Goal: Information Seeking & Learning: Learn about a topic

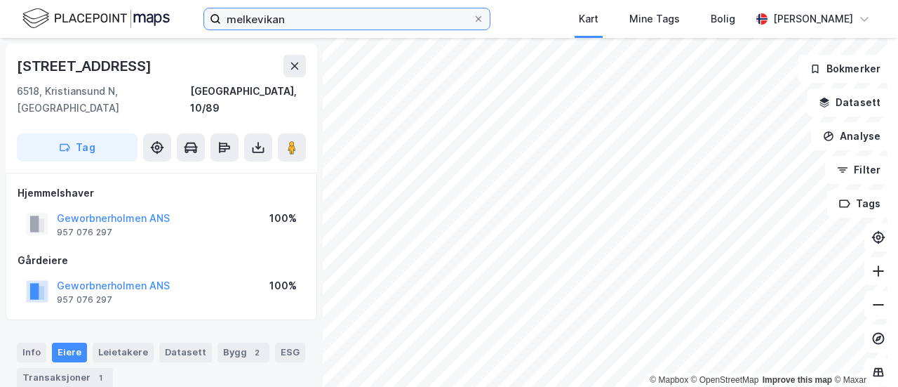
click at [325, 27] on input "melkevikan" at bounding box center [347, 18] width 252 height 21
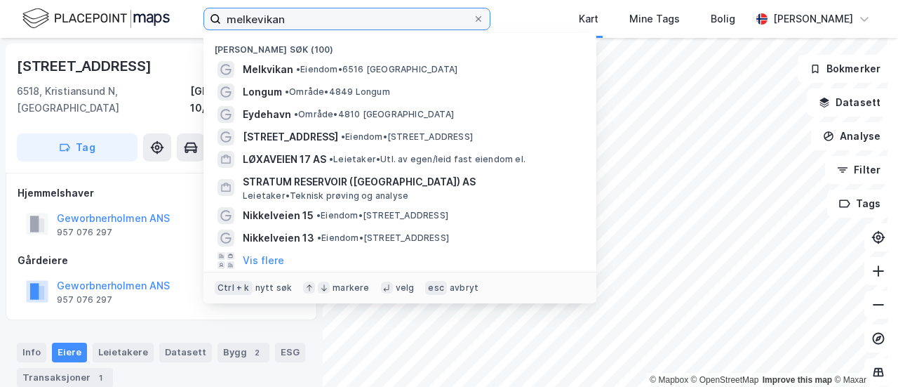
click at [325, 27] on input "melkevikan" at bounding box center [347, 18] width 252 height 21
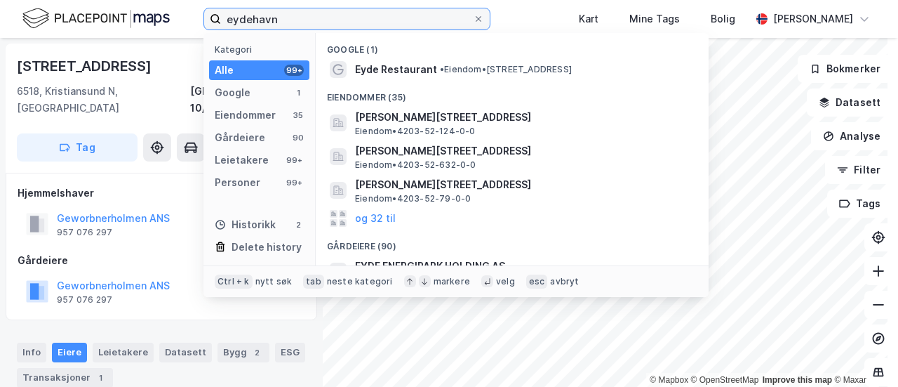
type input "eydehavn"
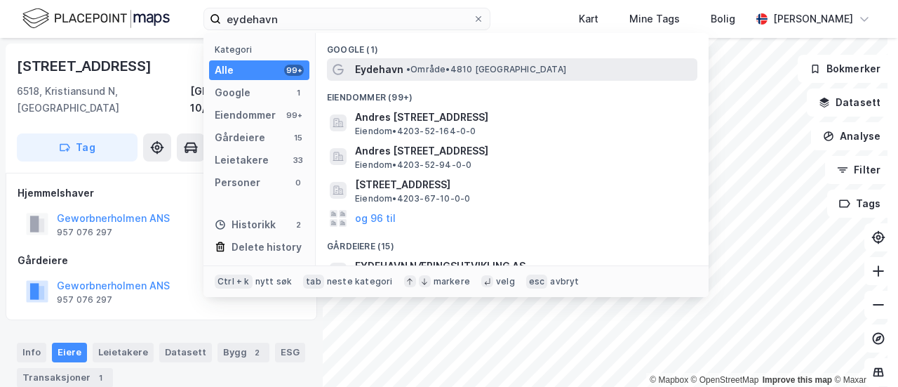
click at [375, 65] on span "Eydehavn" at bounding box center [379, 69] width 48 height 17
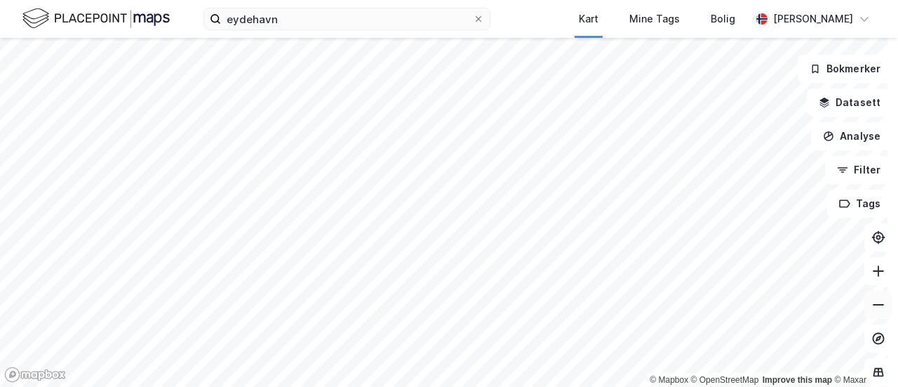
click at [871, 308] on icon at bounding box center [878, 304] width 14 height 14
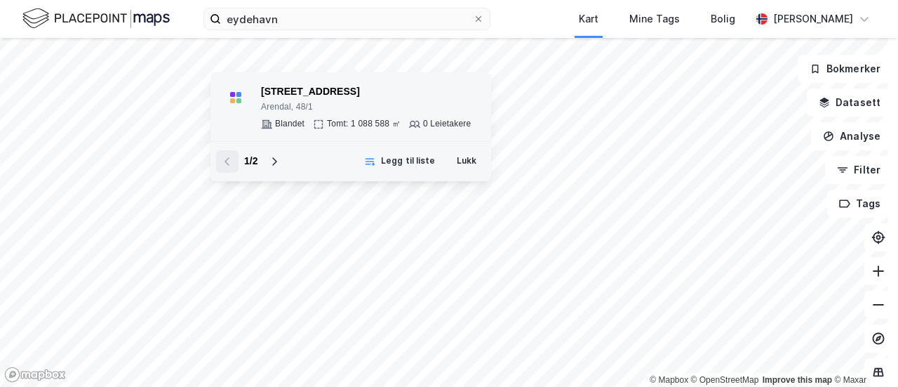
click at [360, 100] on div "[STREET_ADDRESS]" at bounding box center [366, 91] width 210 height 17
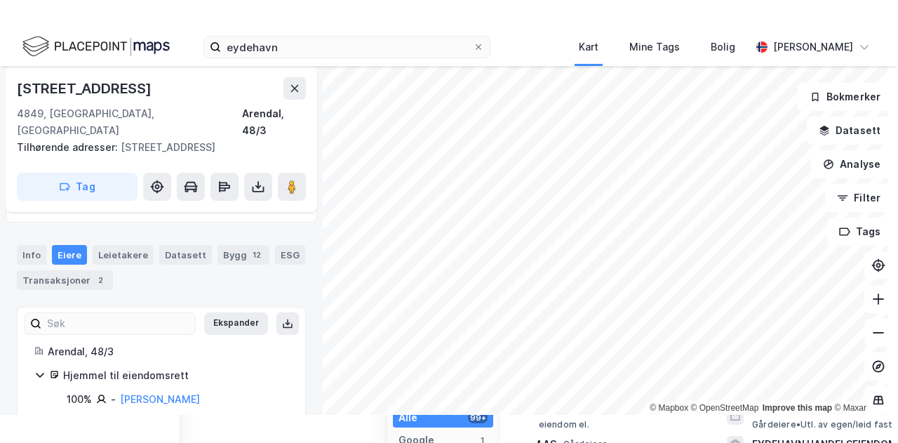
scroll to position [79, 0]
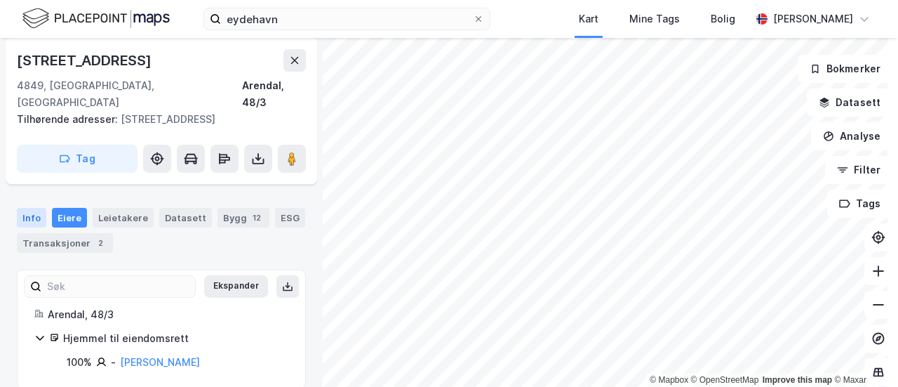
click at [23, 208] on div "Info" at bounding box center [31, 218] width 29 height 20
